Goal: Transaction & Acquisition: Purchase product/service

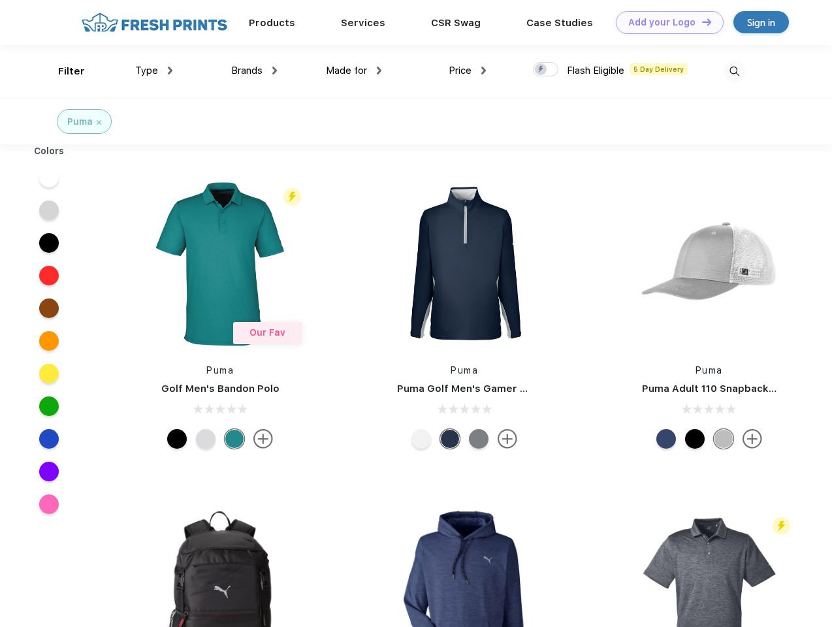
click at [665, 22] on link "Add your Logo Design Tool" at bounding box center [670, 22] width 108 height 23
click at [0, 0] on div "Design Tool" at bounding box center [0, 0] width 0 height 0
click at [701, 22] on link "Add your Logo Design Tool" at bounding box center [670, 22] width 108 height 23
click at [63, 71] on div "Filter" at bounding box center [71, 71] width 27 height 15
click at [154, 71] on span "Type" at bounding box center [146, 71] width 23 height 12
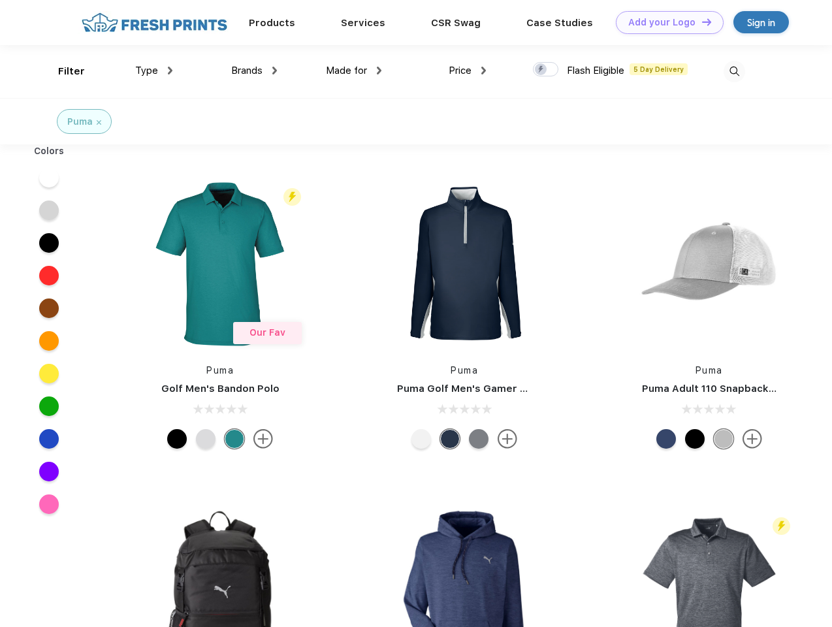
click at [254, 71] on span "Brands" at bounding box center [246, 71] width 31 height 12
click at [354, 71] on span "Made for" at bounding box center [346, 71] width 41 height 12
click at [468, 71] on span "Price" at bounding box center [460, 71] width 23 height 12
click at [546, 70] on div at bounding box center [545, 69] width 25 height 14
click at [541, 70] on input "checkbox" at bounding box center [537, 65] width 8 height 8
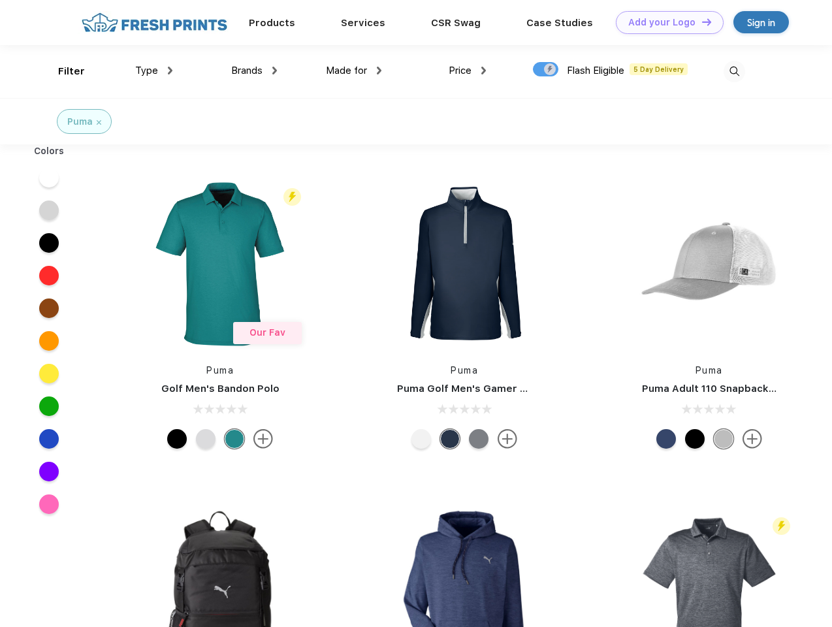
click at [734, 71] on img at bounding box center [735, 72] width 22 height 22
